Goal: Information Seeking & Learning: Learn about a topic

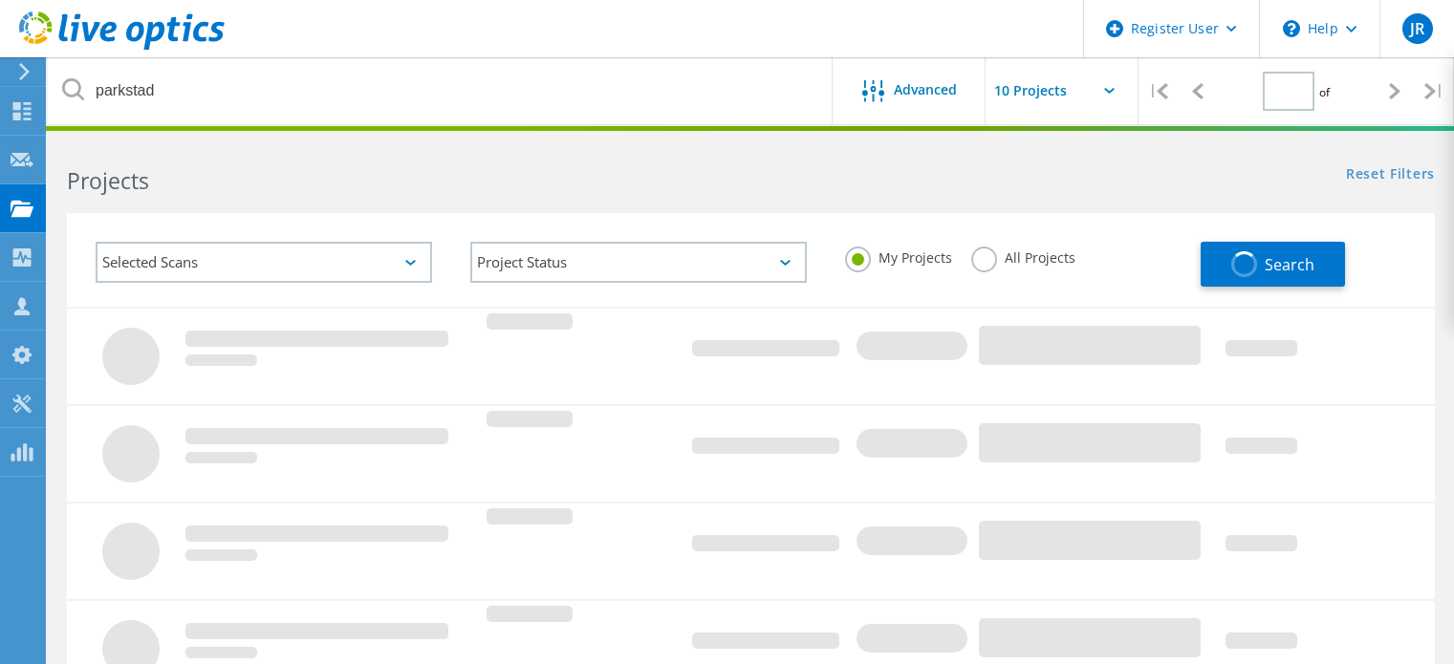
type input "1"
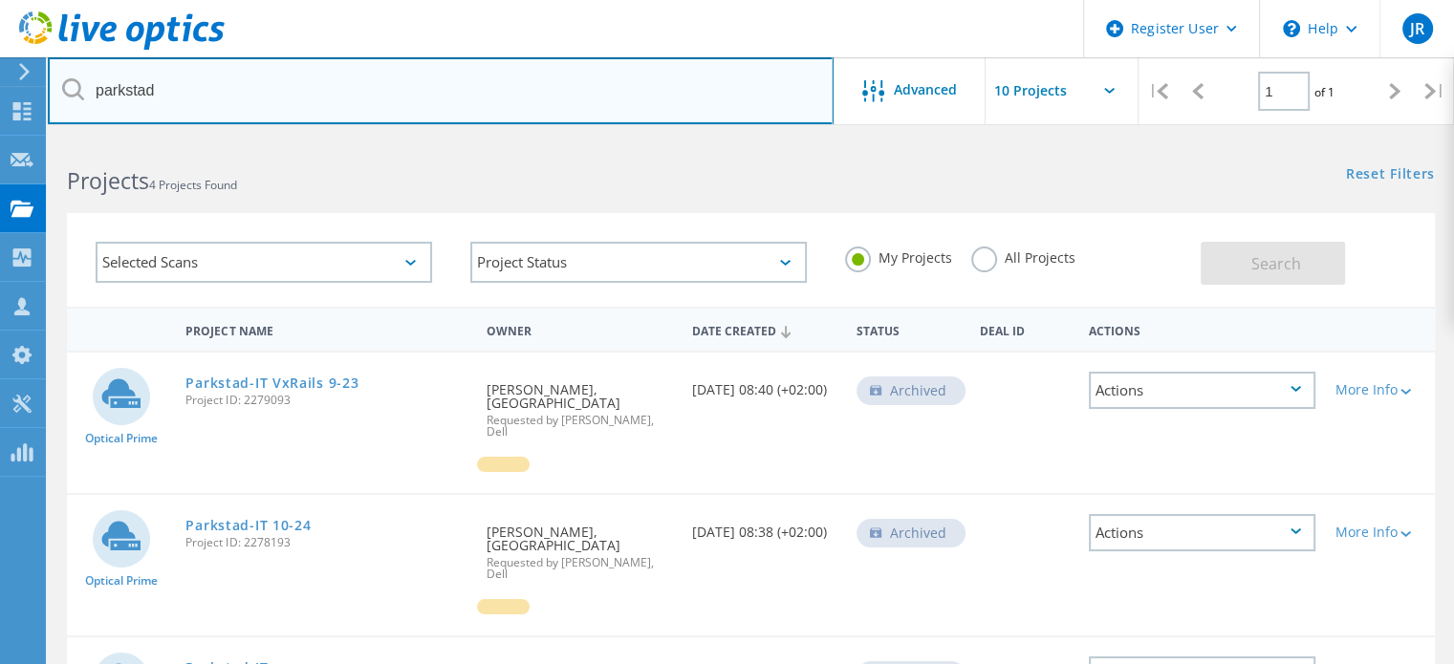
click at [260, 106] on input "parkstad" at bounding box center [441, 90] width 786 height 67
type input "lvnl"
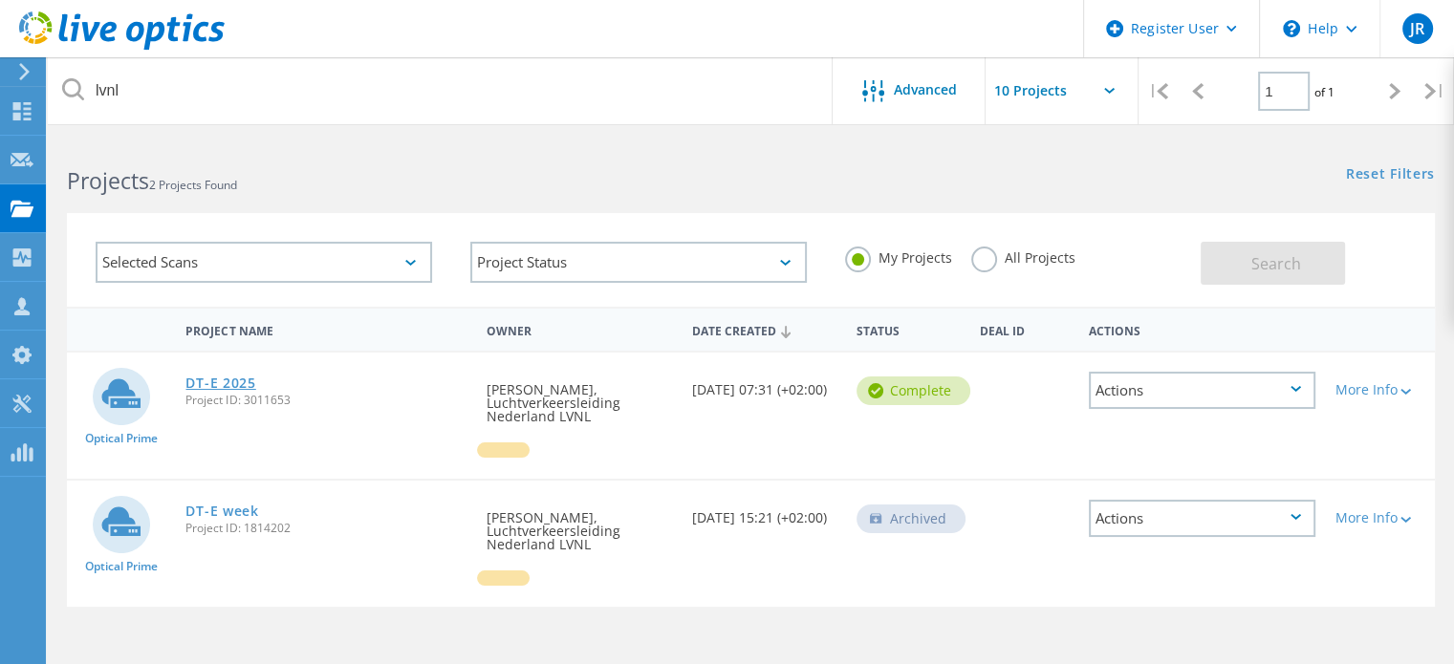
click at [240, 381] on link "DT-E 2025" at bounding box center [220, 383] width 70 height 13
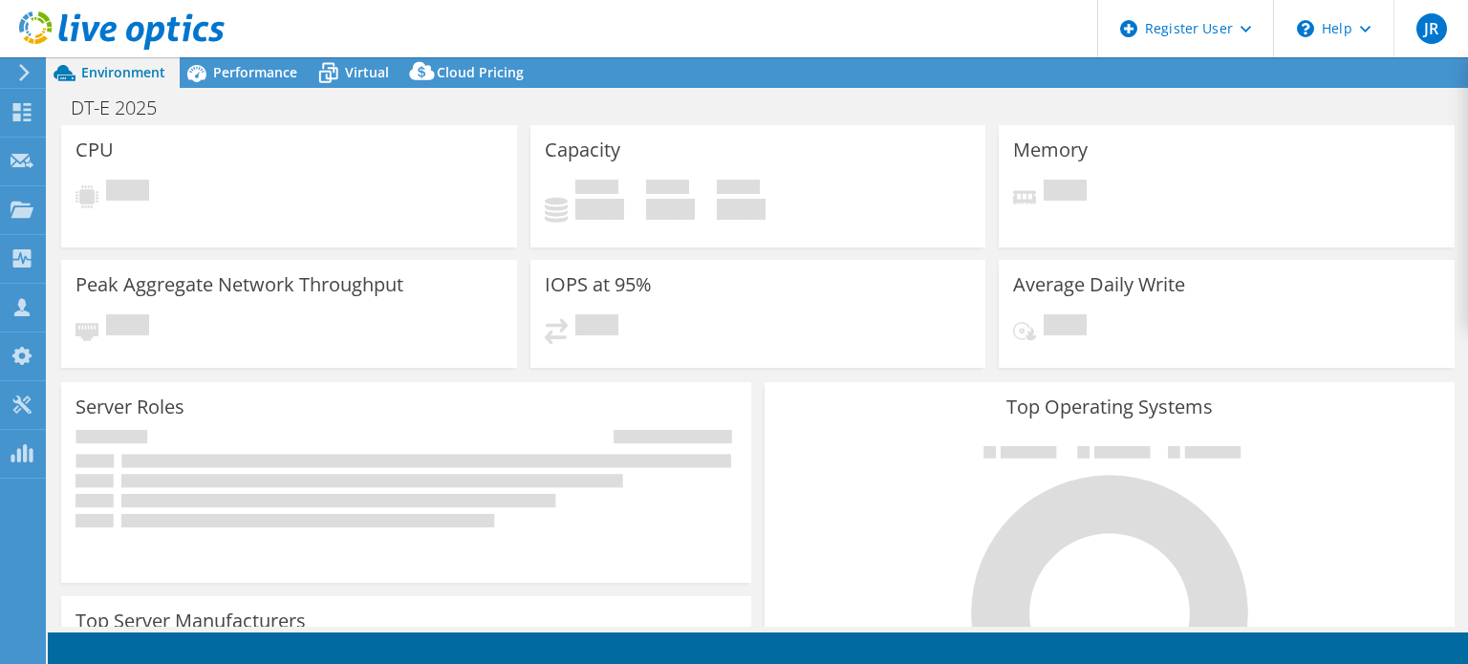
select select "USD"
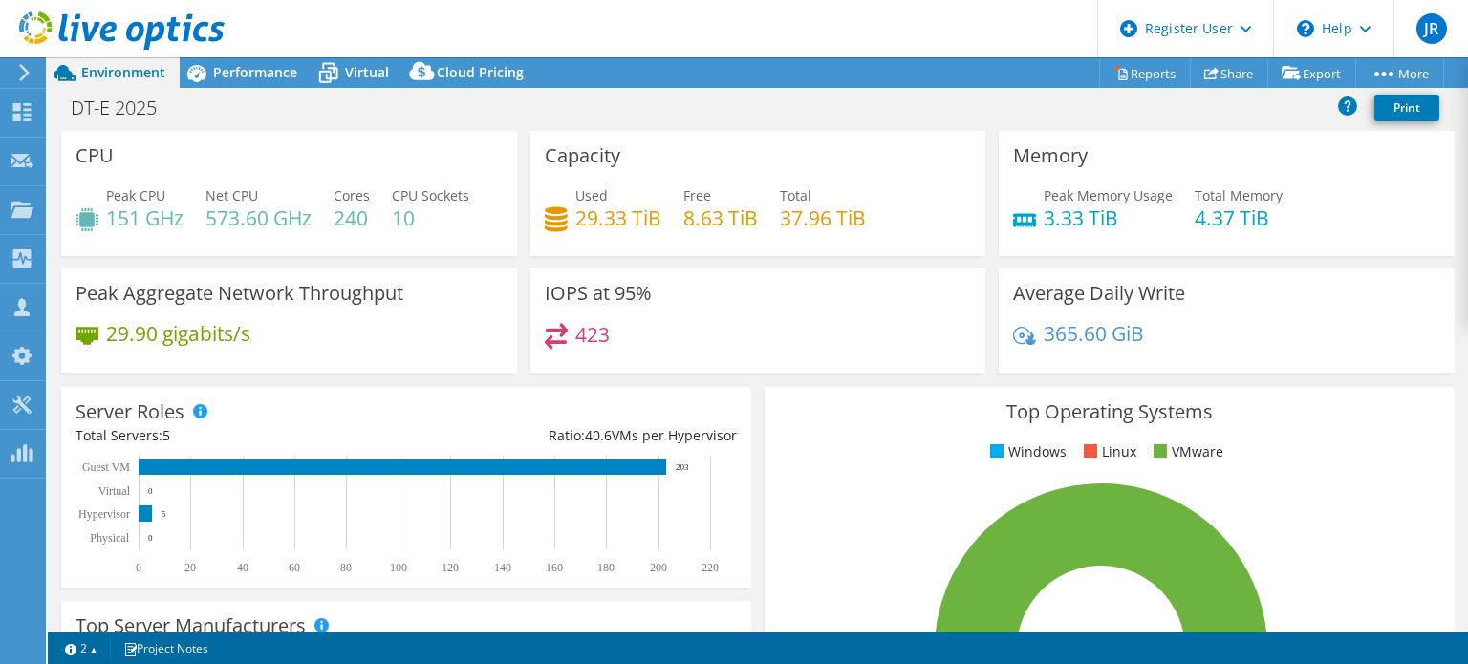
click at [241, 221] on h4 "573.60 GHz" at bounding box center [258, 217] width 106 height 21
click at [719, 225] on h4 "8.63 TiB" at bounding box center [720, 217] width 75 height 21
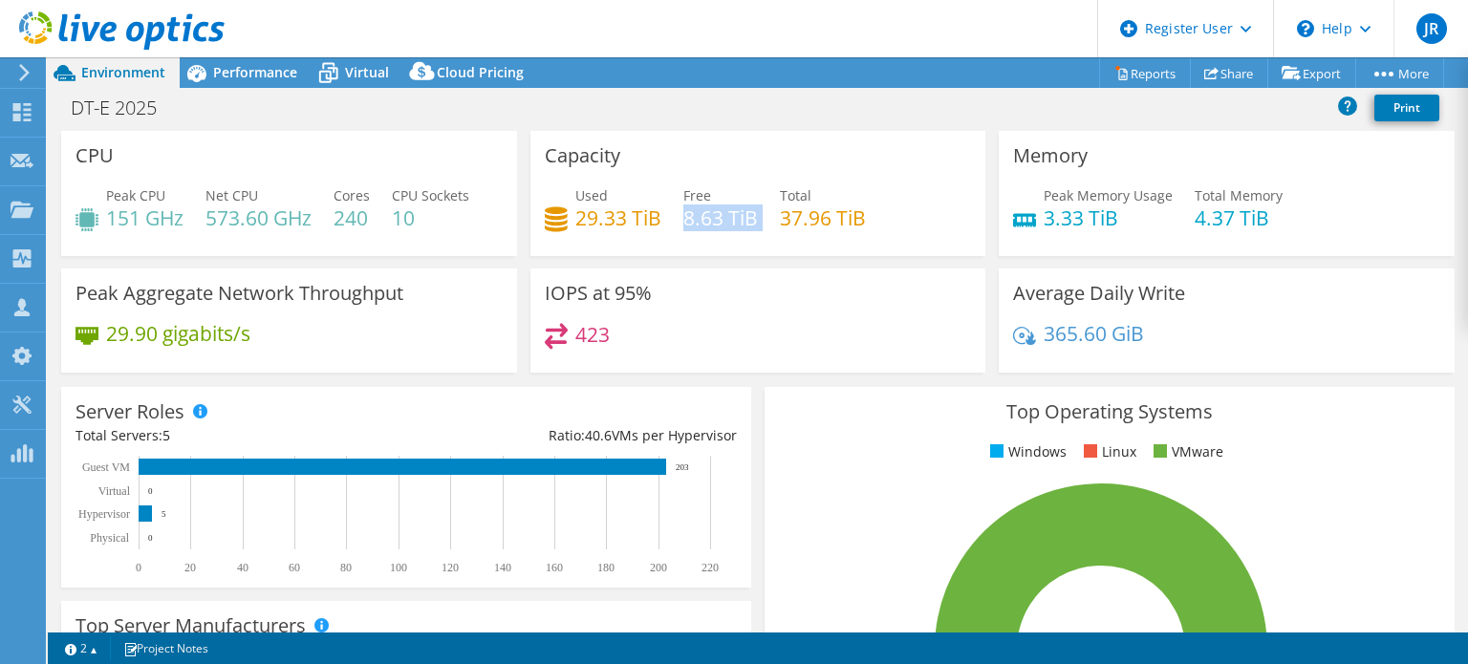
click at [719, 225] on h4 "8.63 TiB" at bounding box center [720, 217] width 75 height 21
click at [375, 218] on div "Peak CPU 151 GHz Net CPU 573.60 GHz Cores 240 CPU Sockets 10" at bounding box center [289, 216] width 427 height 62
click at [353, 215] on h4 "240" at bounding box center [352, 217] width 36 height 21
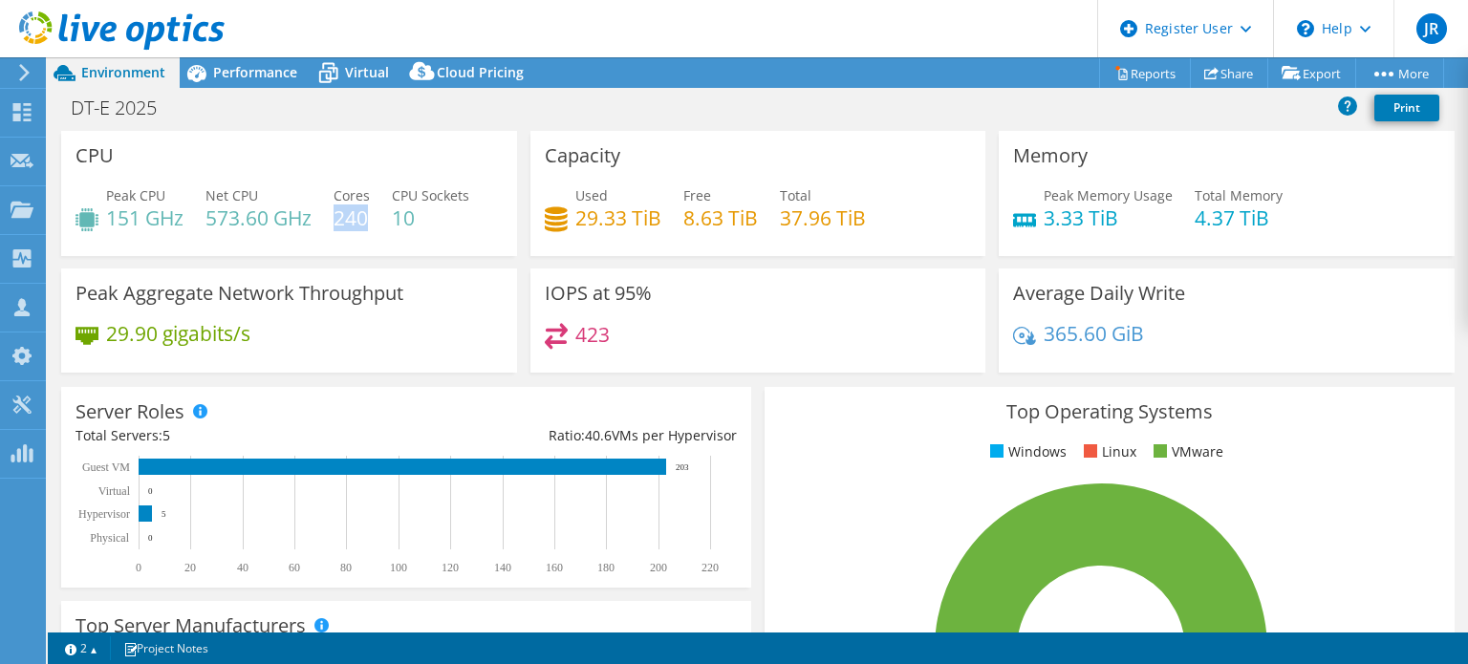
click at [353, 215] on h4 "240" at bounding box center [352, 217] width 36 height 21
click at [589, 335] on h4 "423" at bounding box center [592, 334] width 34 height 21
click at [579, 202] on span "Used" at bounding box center [591, 195] width 32 height 18
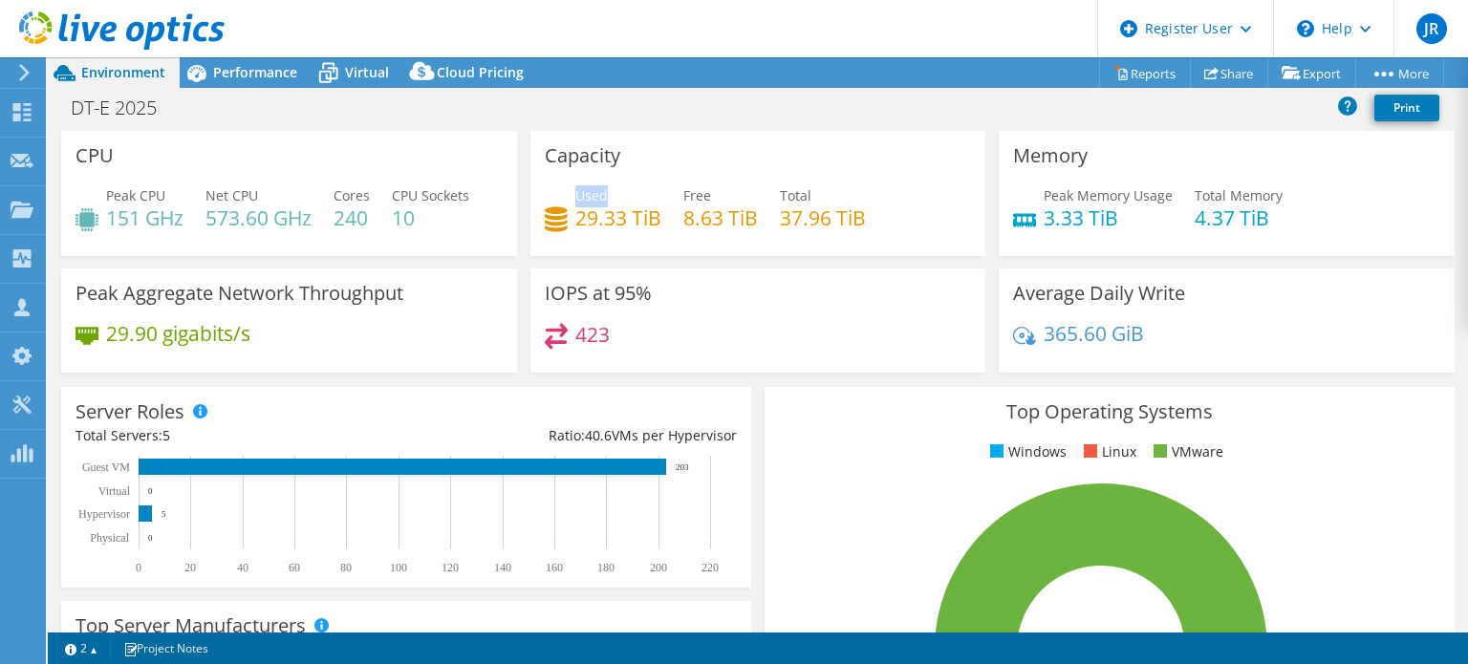
click at [579, 202] on span "Used" at bounding box center [591, 195] width 32 height 18
drag, startPoint x: 579, startPoint y: 202, endPoint x: 760, endPoint y: 205, distance: 180.7
click at [594, 202] on span "Used" at bounding box center [591, 195] width 32 height 18
click at [763, 206] on div "Used 29.33 TiB Free 8.63 TiB Total 37.96 TiB" at bounding box center [758, 216] width 427 height 62
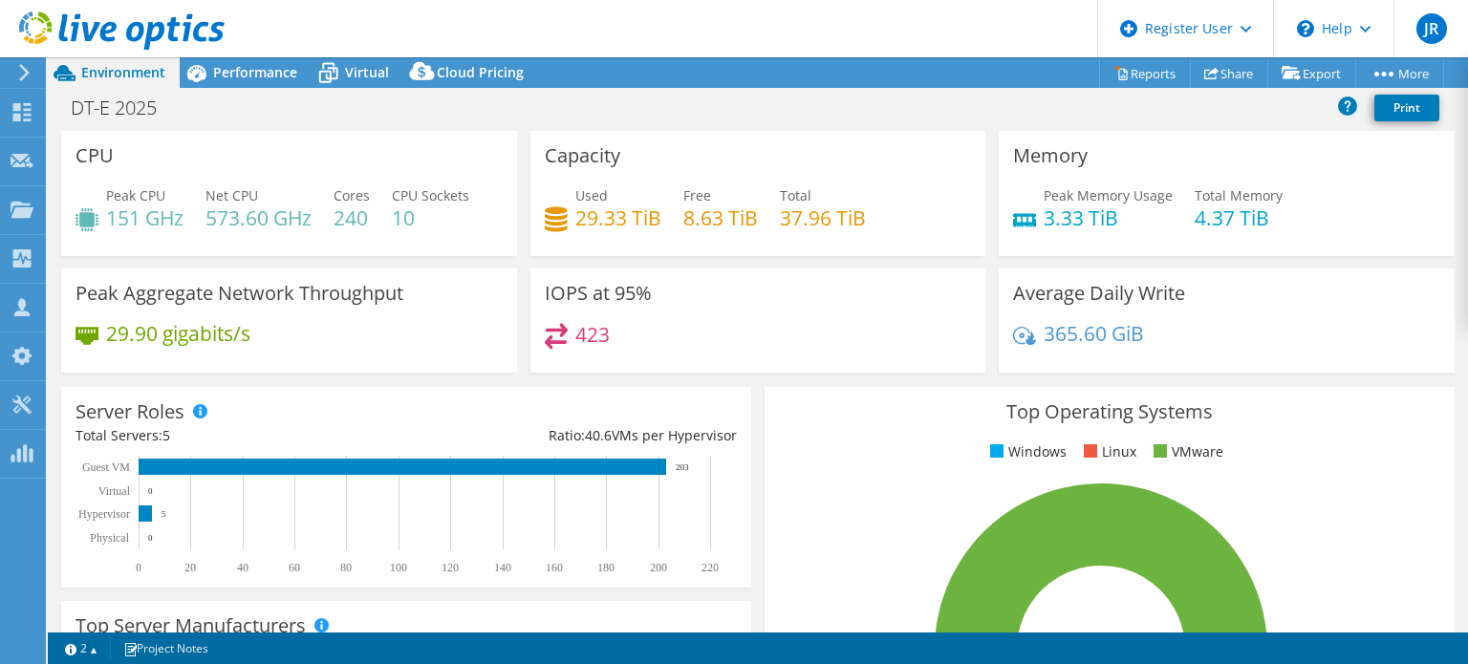
click at [730, 213] on h4 "8.63 TiB" at bounding box center [720, 217] width 75 height 21
click at [593, 326] on h4 "423" at bounding box center [592, 334] width 34 height 21
